Goal: Information Seeking & Learning: Learn about a topic

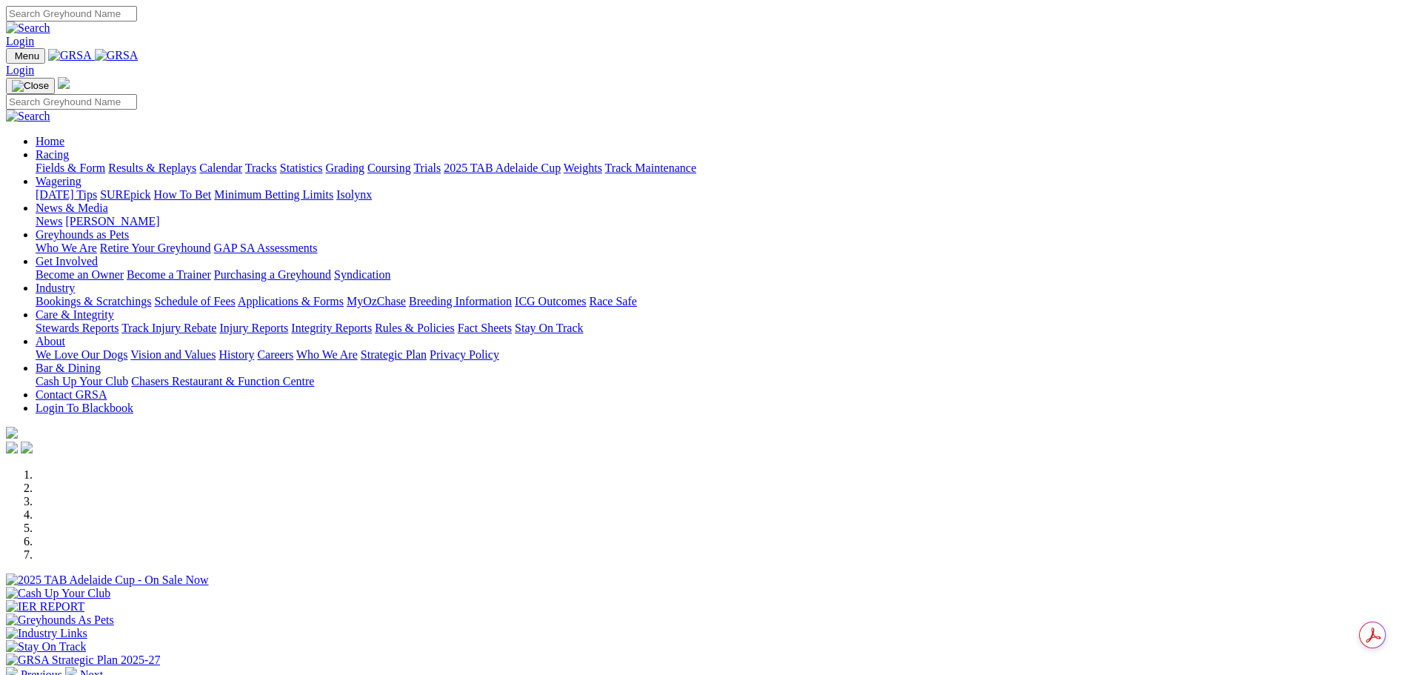
drag, startPoint x: 0, startPoint y: 0, endPoint x: 850, endPoint y: 15, distance: 850.6
click at [137, 15] on input "Search" at bounding box center [71, 14] width 131 height 16
type input "p"
type input "aston dee bee"
click at [427, 348] on link "Strategic Plan" at bounding box center [394, 354] width 66 height 13
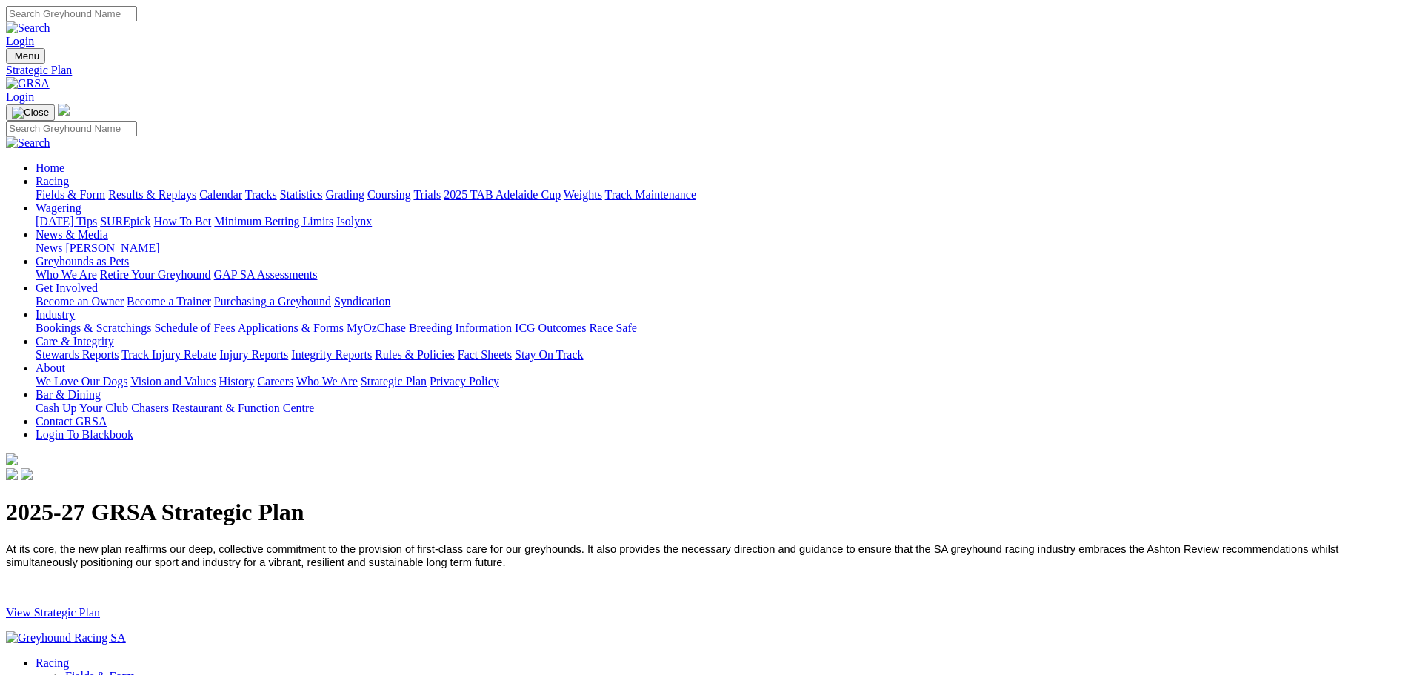
click at [235, 322] on link "Schedule of Fees" at bounding box center [194, 328] width 81 height 13
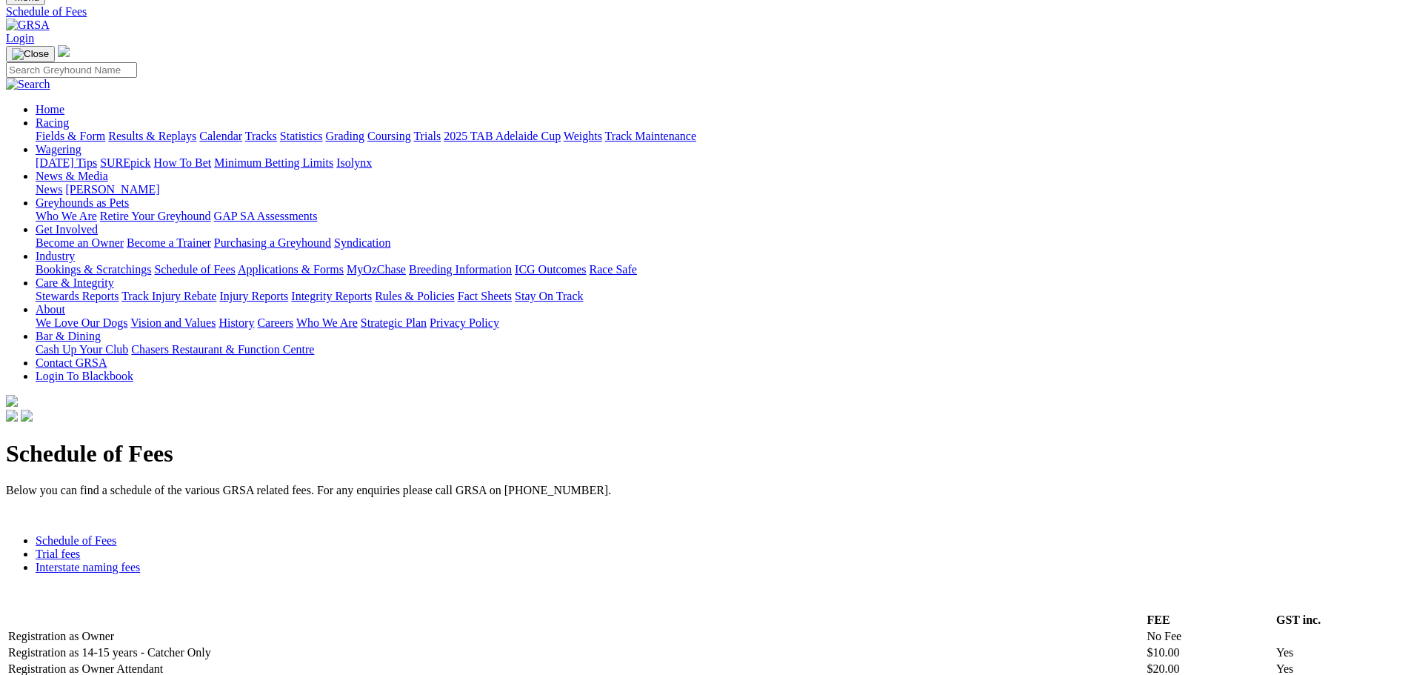
scroll to position [74, 0]
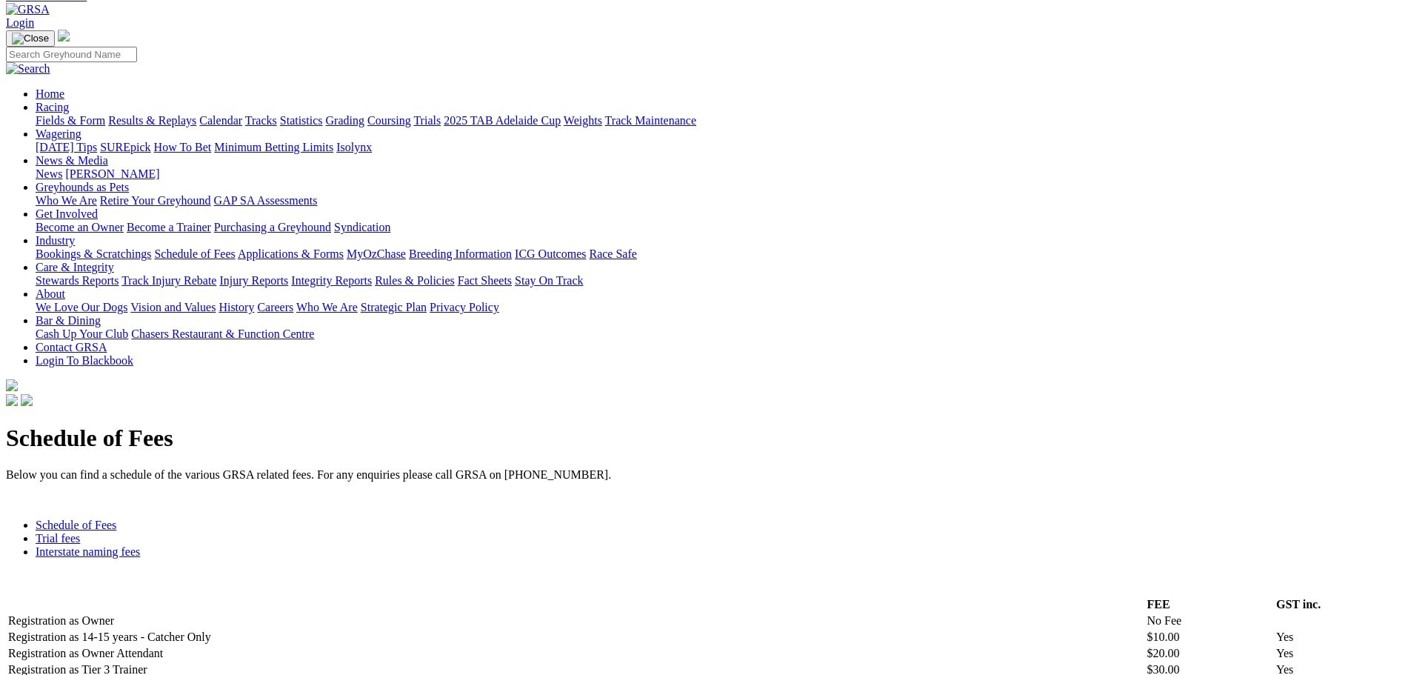
drag, startPoint x: 458, startPoint y: 259, endPoint x: 531, endPoint y: 250, distance: 73.8
click at [140, 545] on link "Interstate naming fees" at bounding box center [88, 551] width 104 height 13
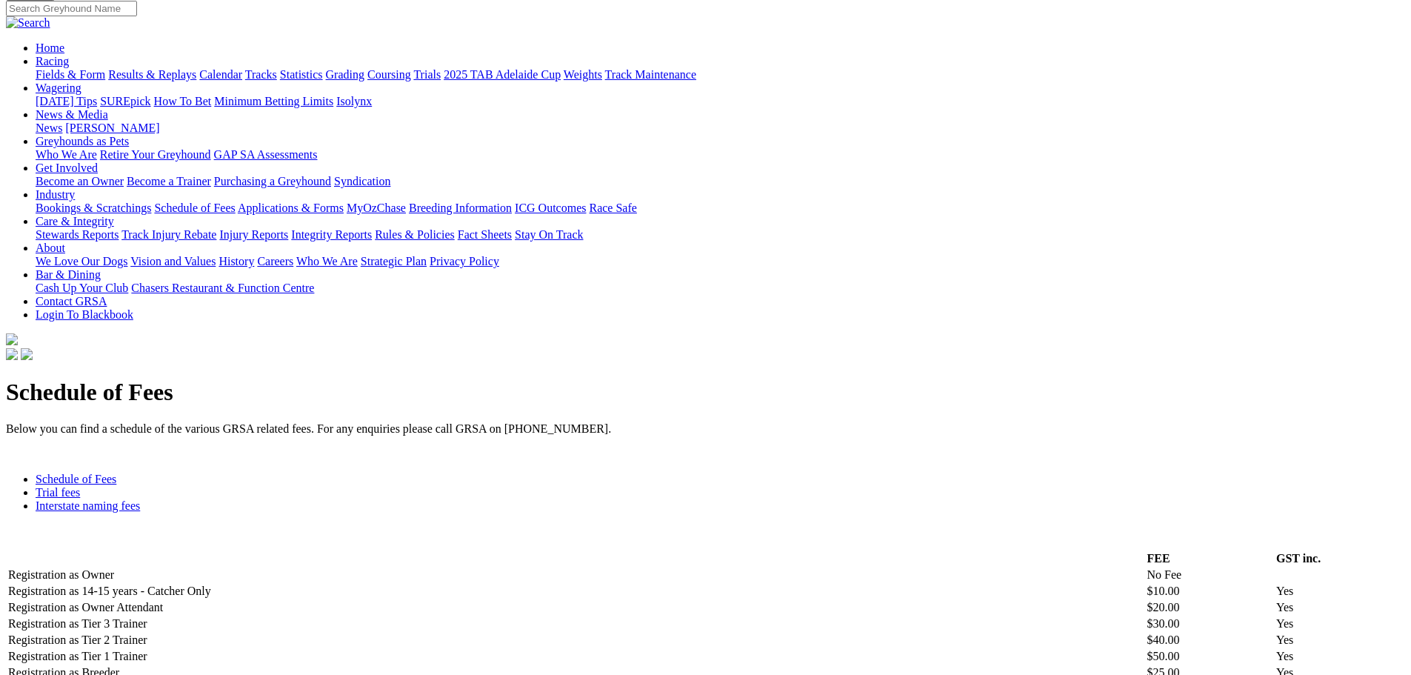
scroll to position [148, 0]
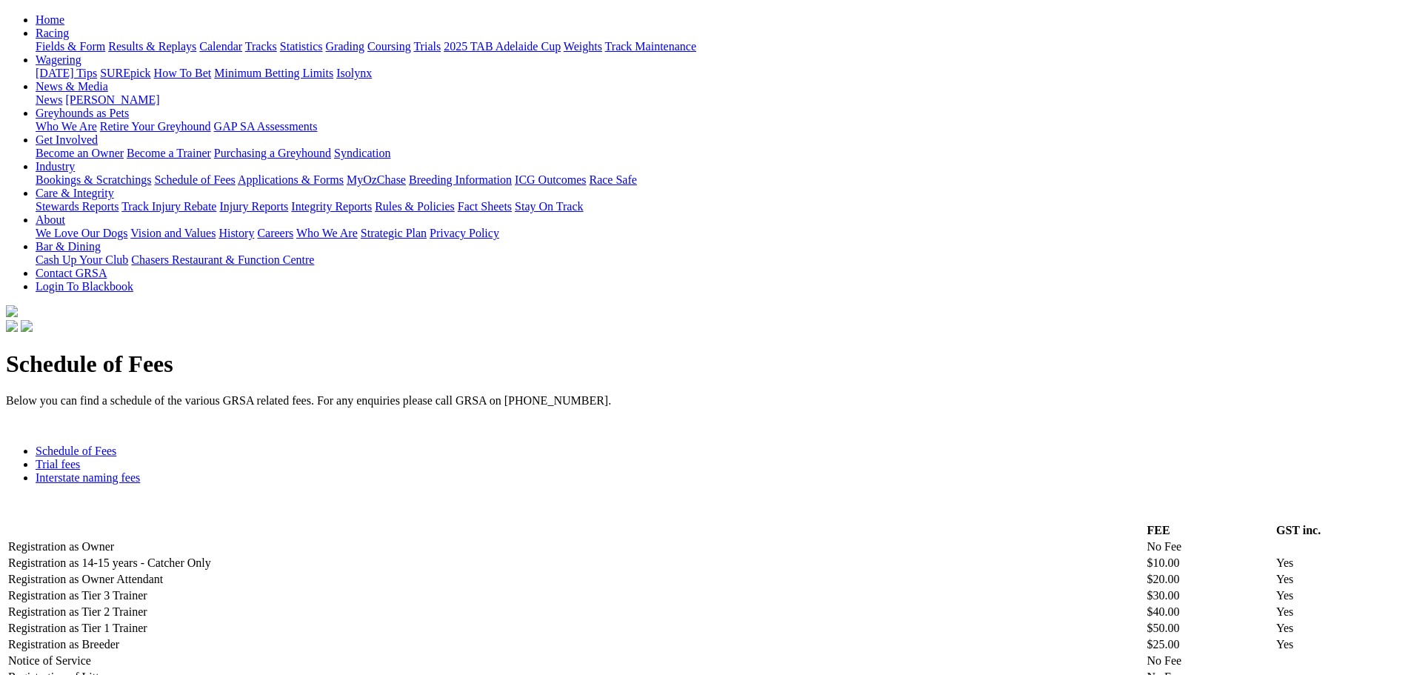
click at [116, 445] on link "Schedule of Fees" at bounding box center [76, 451] width 81 height 13
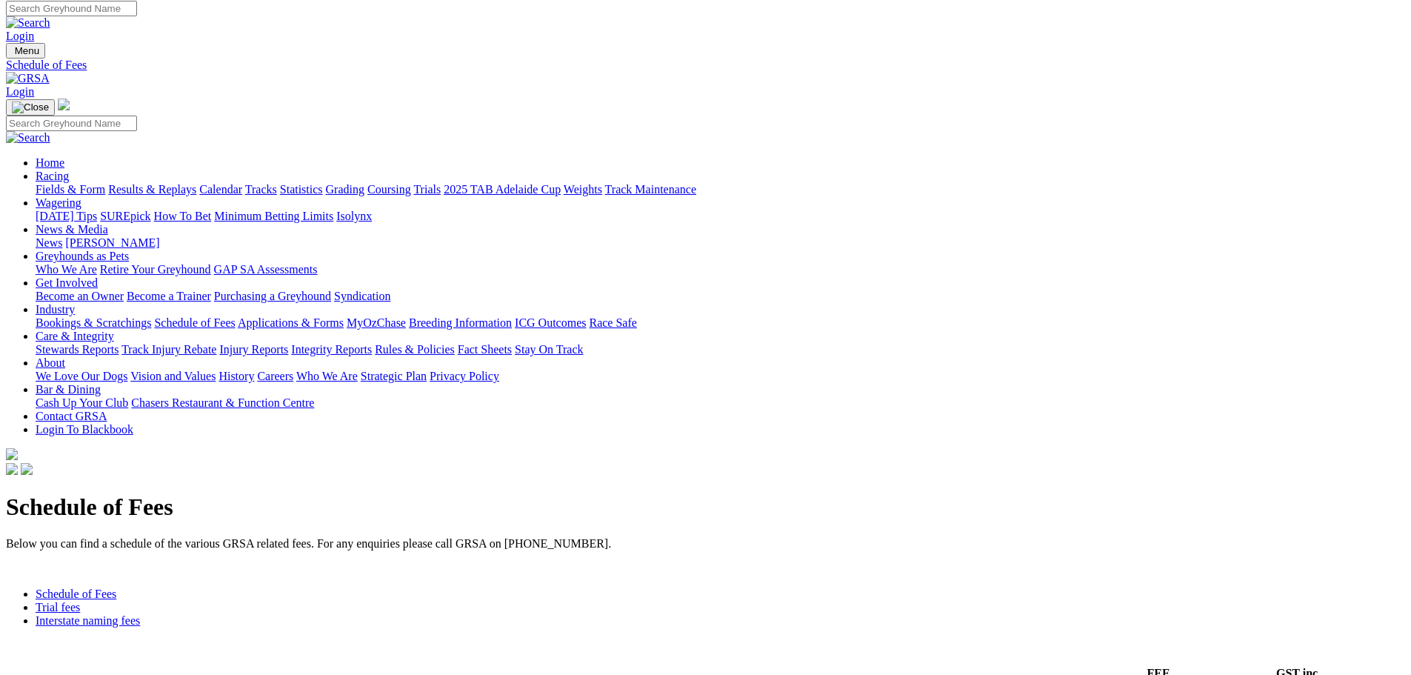
scroll to position [0, 0]
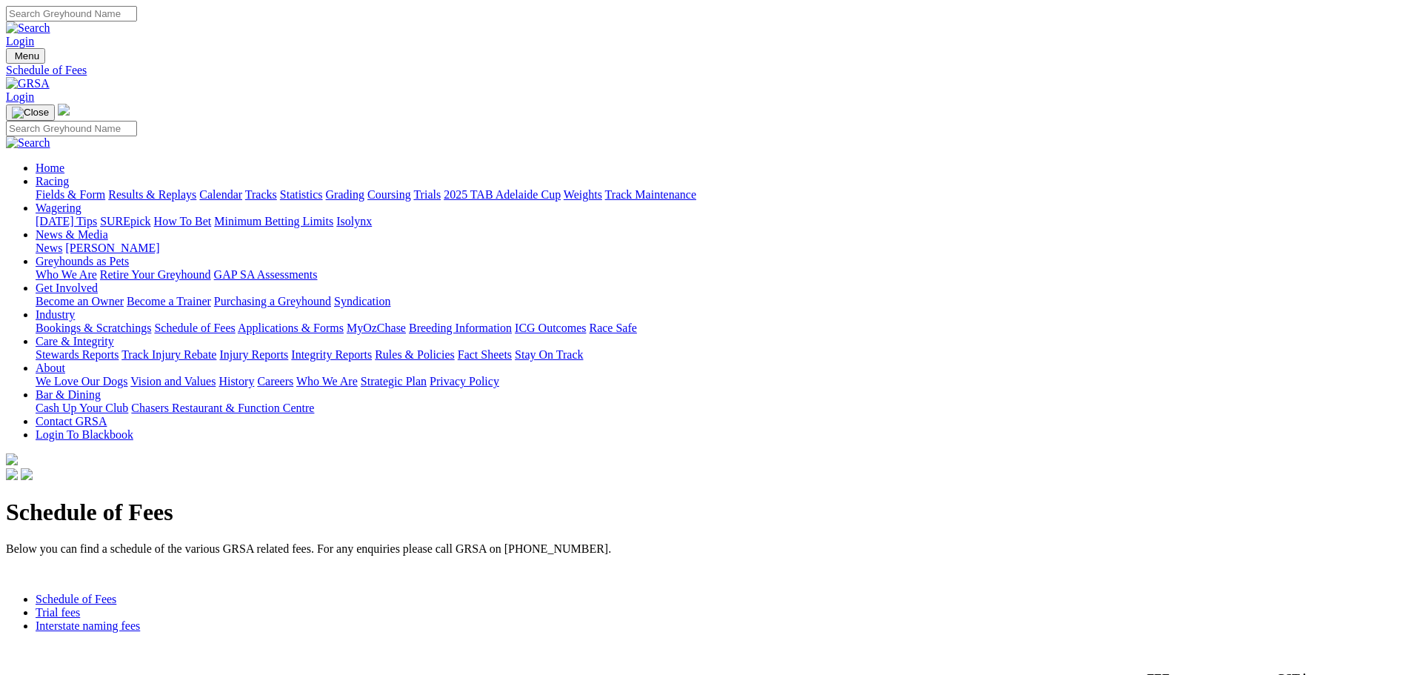
click at [216, 375] on link "Vision and Values" at bounding box center [172, 381] width 85 height 13
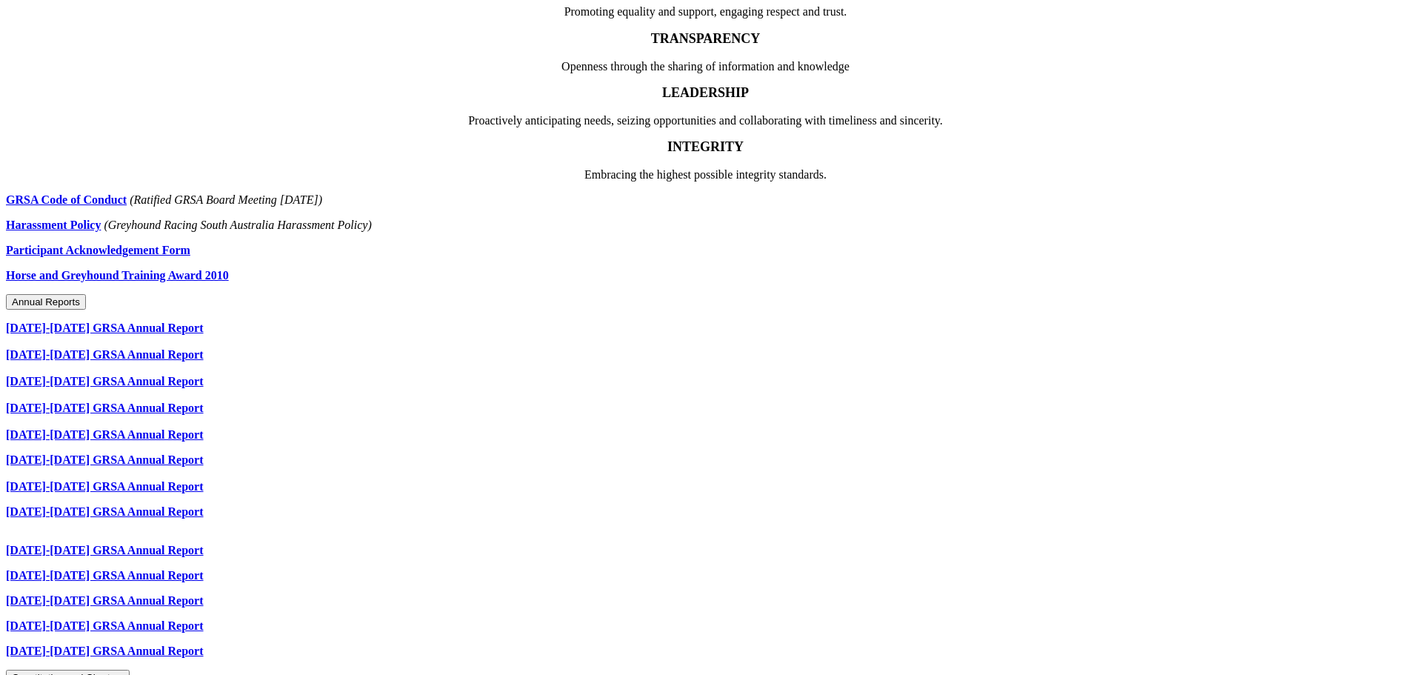
scroll to position [815, 0]
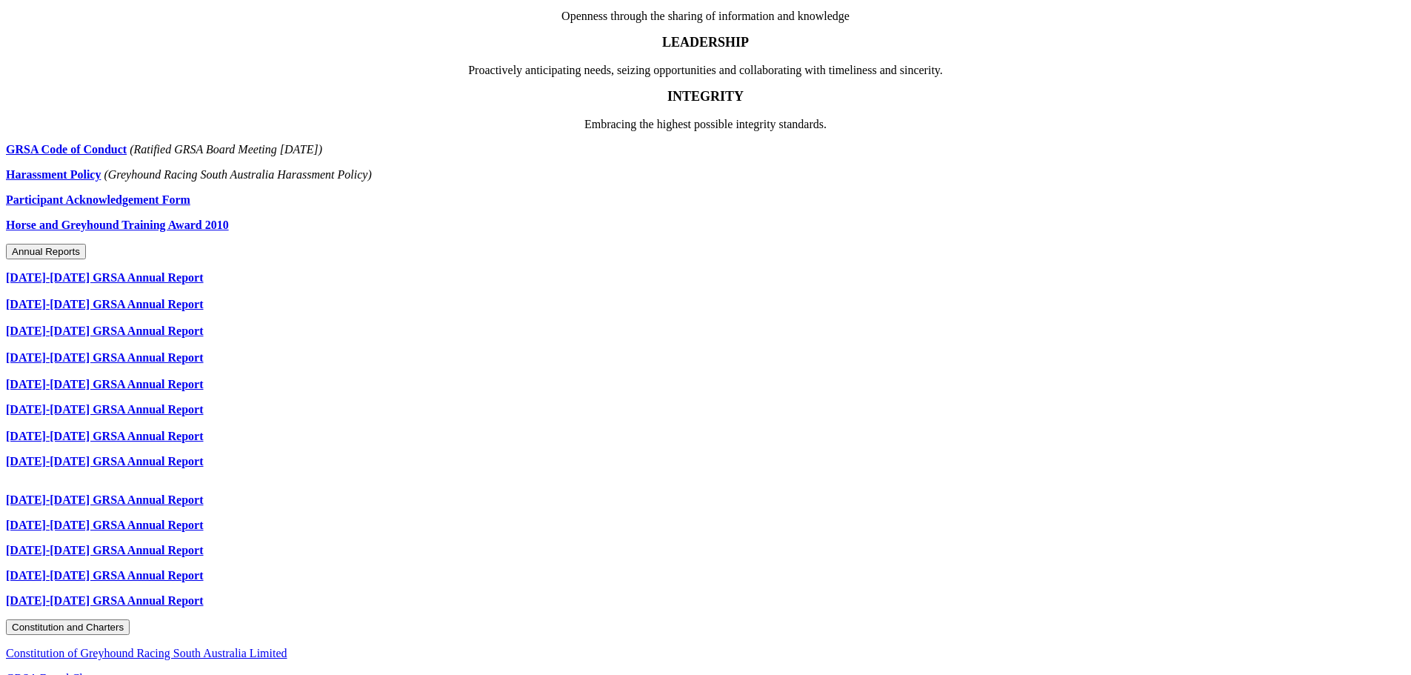
click at [204, 271] on link "[DATE]-[DATE] GRSA Annual Report" at bounding box center [105, 277] width 198 height 13
